Goal: Task Accomplishment & Management: Manage account settings

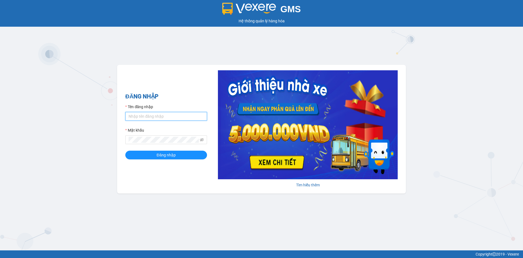
drag, startPoint x: 163, startPoint y: 118, endPoint x: 171, endPoint y: 122, distance: 9.3
click at [163, 118] on input "Tên đăng nhập" at bounding box center [166, 116] width 82 height 9
type input "truongphucuong.vxr"
click at [183, 155] on button "Đăng nhập" at bounding box center [166, 155] width 82 height 9
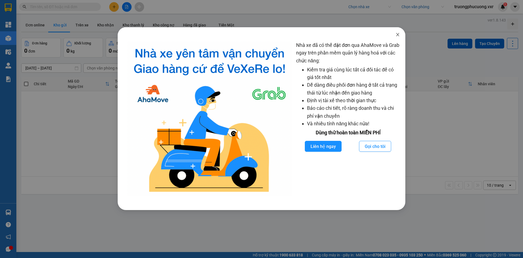
click at [403, 36] on span "Close" at bounding box center [397, 34] width 15 height 15
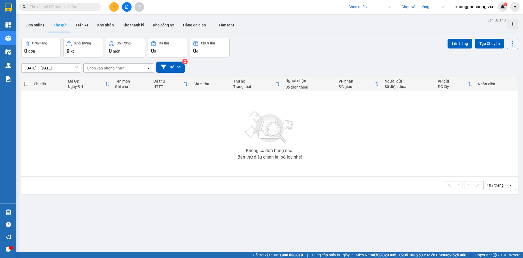
click at [349, 7] on input "search" at bounding box center [368, 7] width 39 height 8
type input "[PERSON_NAME]"
click at [377, 18] on div "[PERSON_NAME] ([GEOGRAPHIC_DATA])" at bounding box center [382, 18] width 70 height 6
click at [361, 8] on span "[PERSON_NAME] ([GEOGRAPHIC_DATA])" at bounding box center [370, 7] width 43 height 8
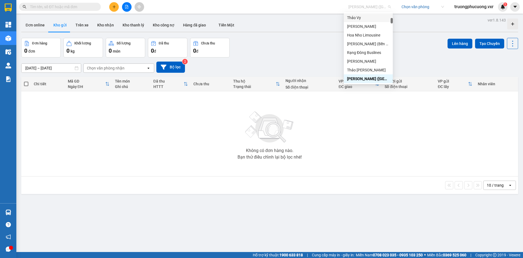
click at [309, 36] on div "ver 1.8.143 Đơn online Kho gửi Trên xe Kho nhận Kho thanh lý Kho công nợ Hàng đ…" at bounding box center [270, 145] width 502 height 258
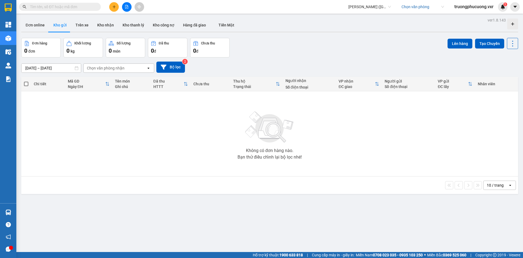
click at [66, 6] on input "text" at bounding box center [62, 7] width 64 height 6
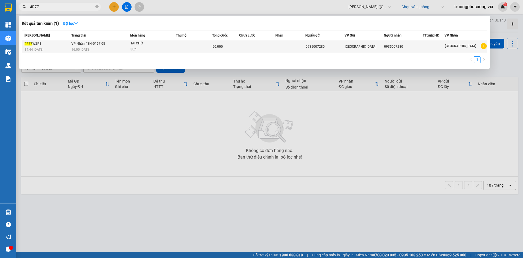
type input "4R77"
click at [96, 49] on div "16:00 [DATE]" at bounding box center [100, 50] width 59 height 6
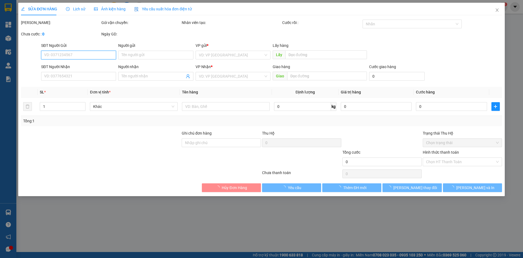
type input "0935007280"
type input "50.000"
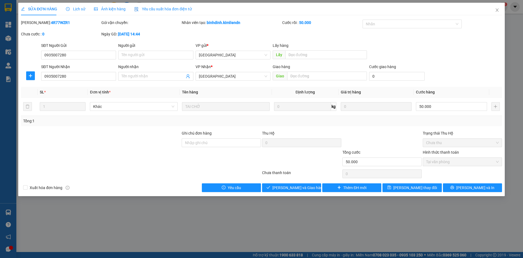
click at [104, 9] on span "Ảnh kiện hàng" at bounding box center [110, 9] width 32 height 4
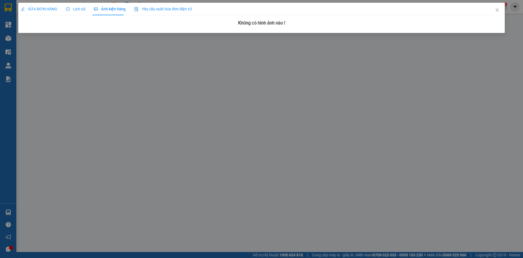
click at [79, 9] on span "Lịch sử" at bounding box center [75, 9] width 19 height 4
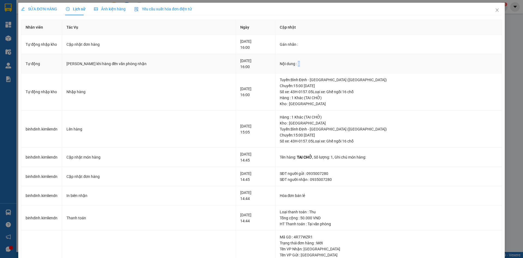
click at [310, 65] on div "Nội dung : 0" at bounding box center [389, 64] width 218 height 6
click at [32, 65] on td "Tự động" at bounding box center [41, 63] width 41 height 19
click at [48, 94] on td "Tự động nhập kho" at bounding box center [41, 91] width 41 height 37
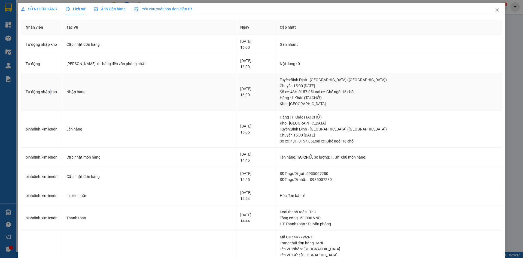
click at [48, 94] on td "Tự động nhập kho" at bounding box center [41, 91] width 41 height 37
click at [495, 11] on icon "close" at bounding box center [497, 10] width 4 height 4
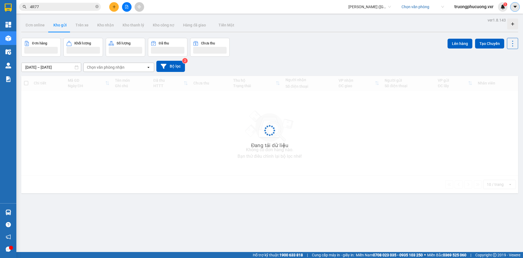
click at [512, 8] on button at bounding box center [516, 7] width 10 height 10
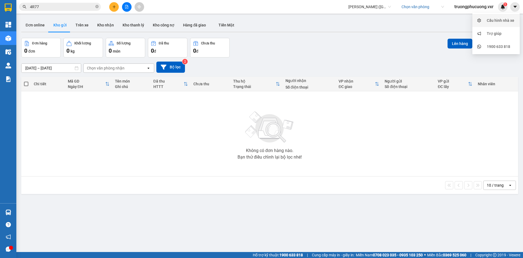
click at [498, 20] on div "Cấu hình nhà xe" at bounding box center [501, 20] width 28 height 6
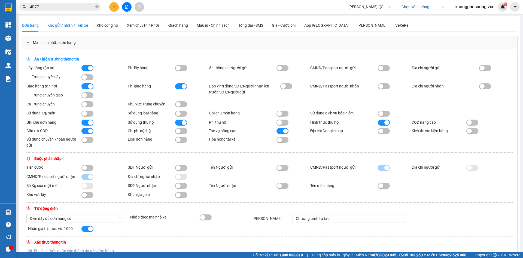
click at [65, 26] on span "Kho gửi / nhận / Trên xe" at bounding box center [67, 25] width 41 height 4
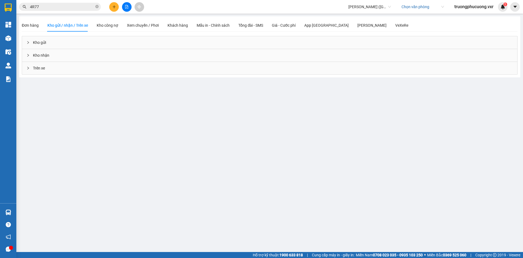
click at [44, 58] on div "Kho nhận" at bounding box center [270, 55] width 496 height 13
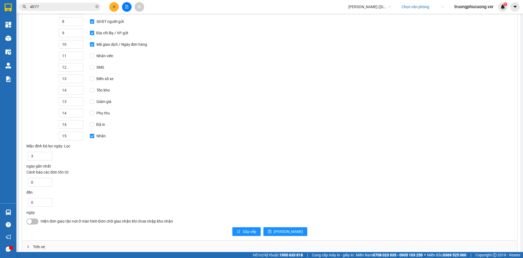
scroll to position [145, 0]
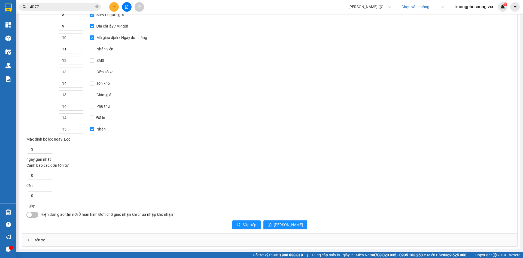
click at [35, 237] on div "Trên xe" at bounding box center [270, 240] width 496 height 13
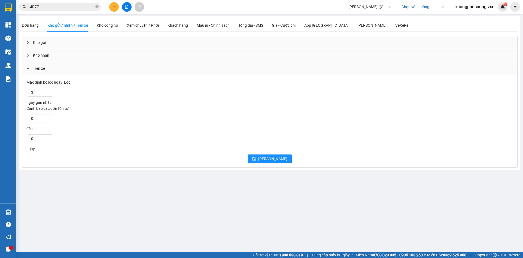
scroll to position [0, 0]
click at [32, 68] on div at bounding box center [29, 68] width 7 height 6
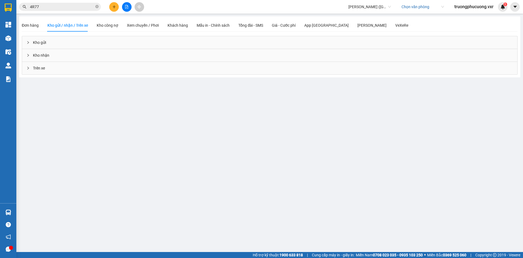
click at [43, 42] on div "Kho gửi" at bounding box center [270, 42] width 496 height 13
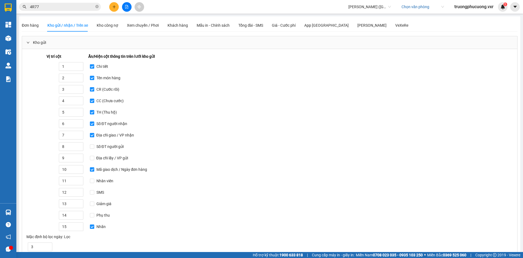
click at [43, 42] on div "Kho gửi" at bounding box center [270, 42] width 496 height 13
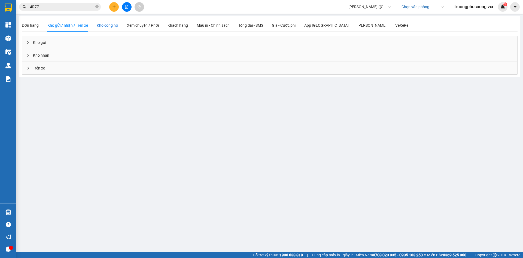
click at [103, 25] on div "Kho công nợ" at bounding box center [108, 25] width 22 height 6
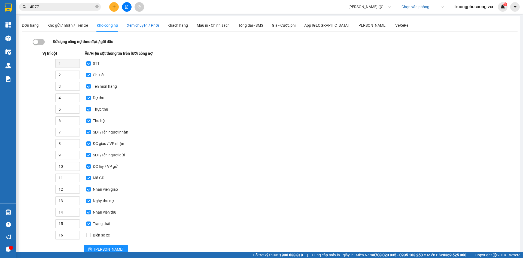
click at [153, 26] on span "Xem chuyến / Phơi" at bounding box center [143, 25] width 32 height 4
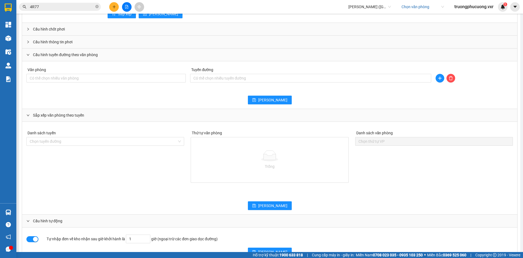
scroll to position [403, 0]
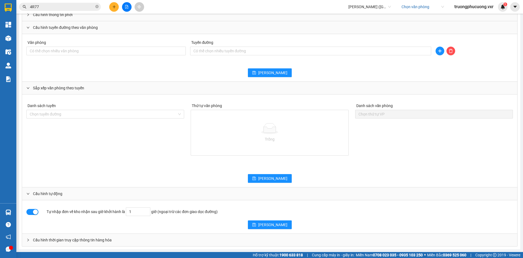
click at [34, 212] on div "button" at bounding box center [35, 212] width 5 height 5
type input "0"
click at [270, 225] on span "[PERSON_NAME]" at bounding box center [272, 225] width 29 height 6
